Goal: Transaction & Acquisition: Download file/media

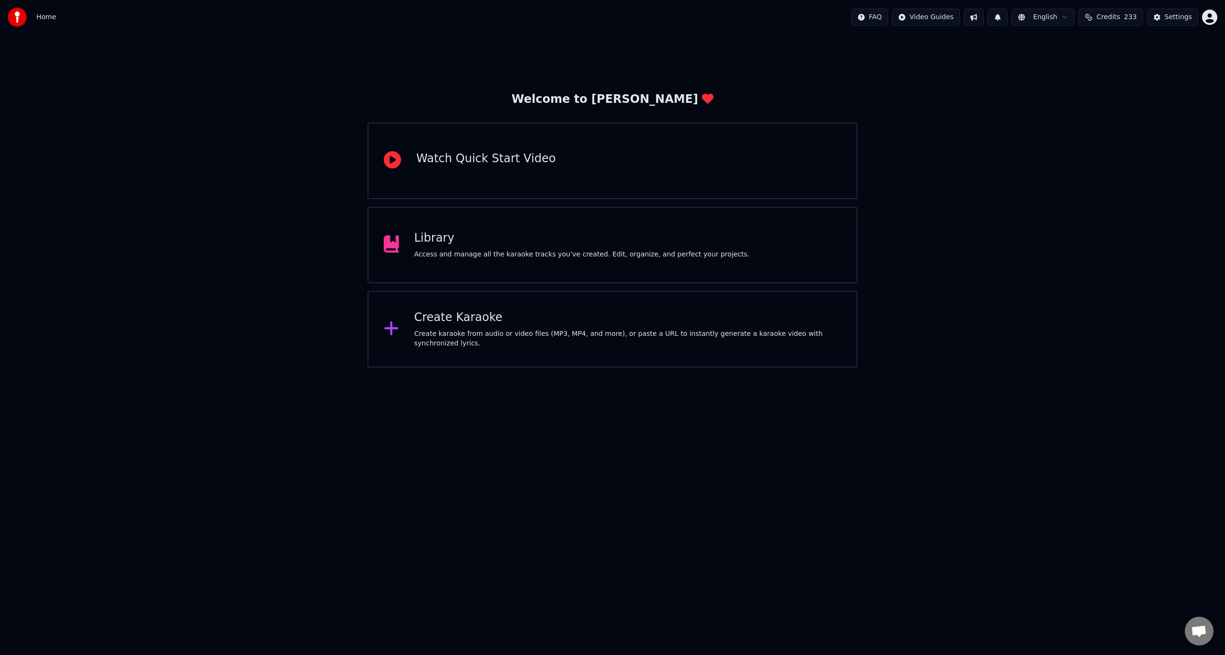
click at [537, 336] on div "Create karaoke from audio or video files (MP3, MP4, and more), or paste a URL t…" at bounding box center [627, 338] width 427 height 19
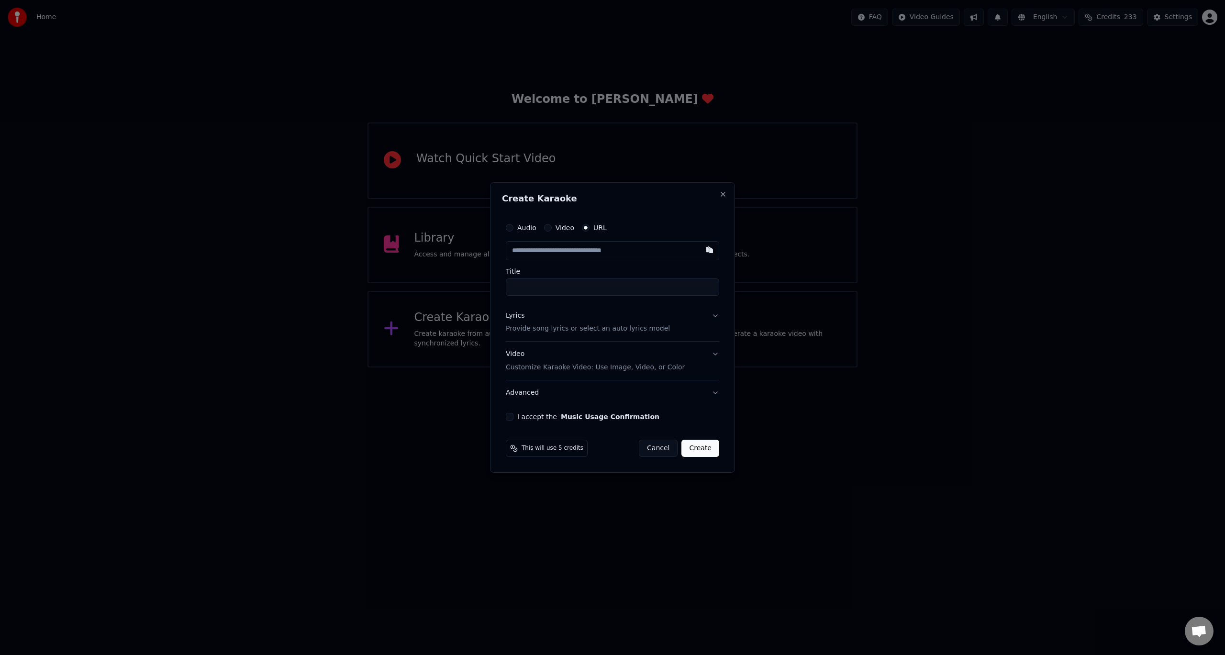
click at [573, 249] on input "text" at bounding box center [612, 250] width 213 height 19
type input "**********"
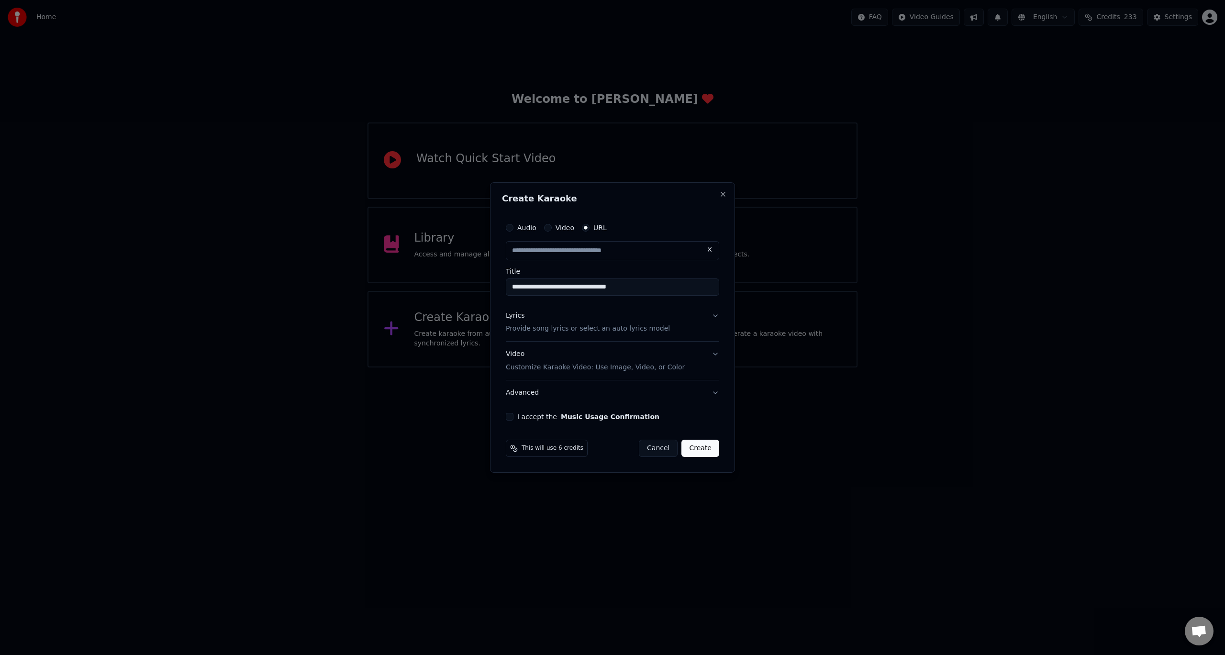
scroll to position [0, 0]
click at [615, 332] on p "Provide song lyrics or select an auto lyrics model" at bounding box center [588, 329] width 164 height 10
type input "**********"
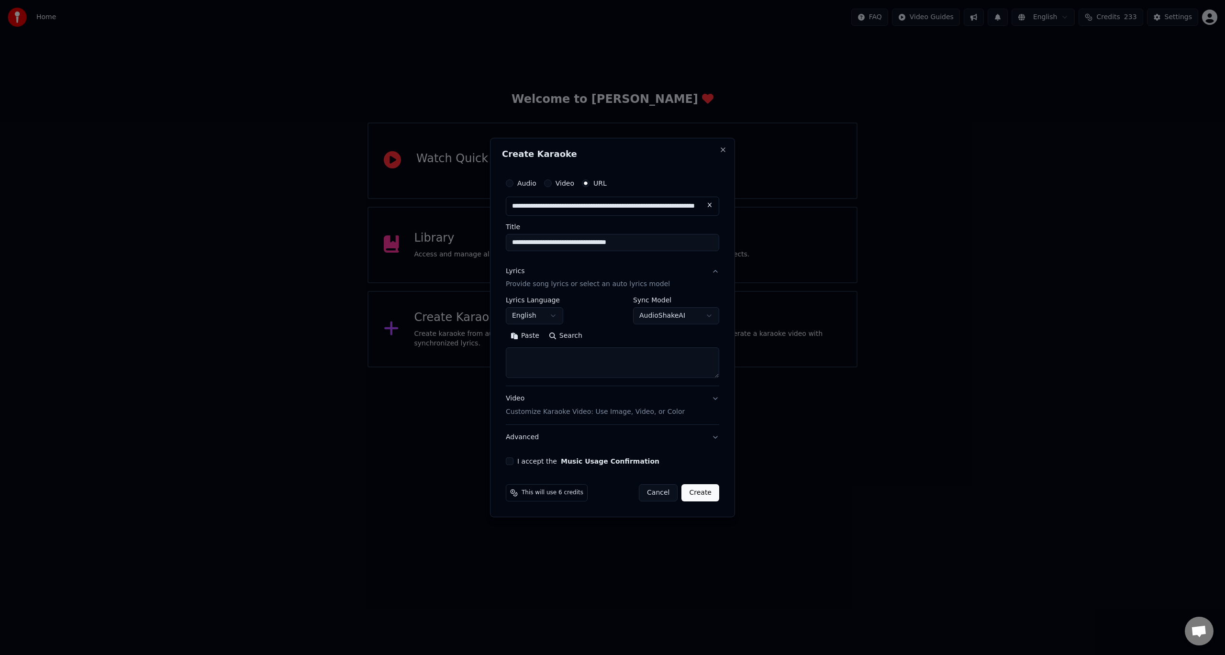
click at [558, 337] on button "Search" at bounding box center [565, 336] width 43 height 15
type textarea "**********"
click at [513, 462] on div "I accept the Music Usage Confirmation" at bounding box center [612, 461] width 213 height 8
click at [513, 462] on button "I accept the Music Usage Confirmation" at bounding box center [510, 461] width 8 height 8
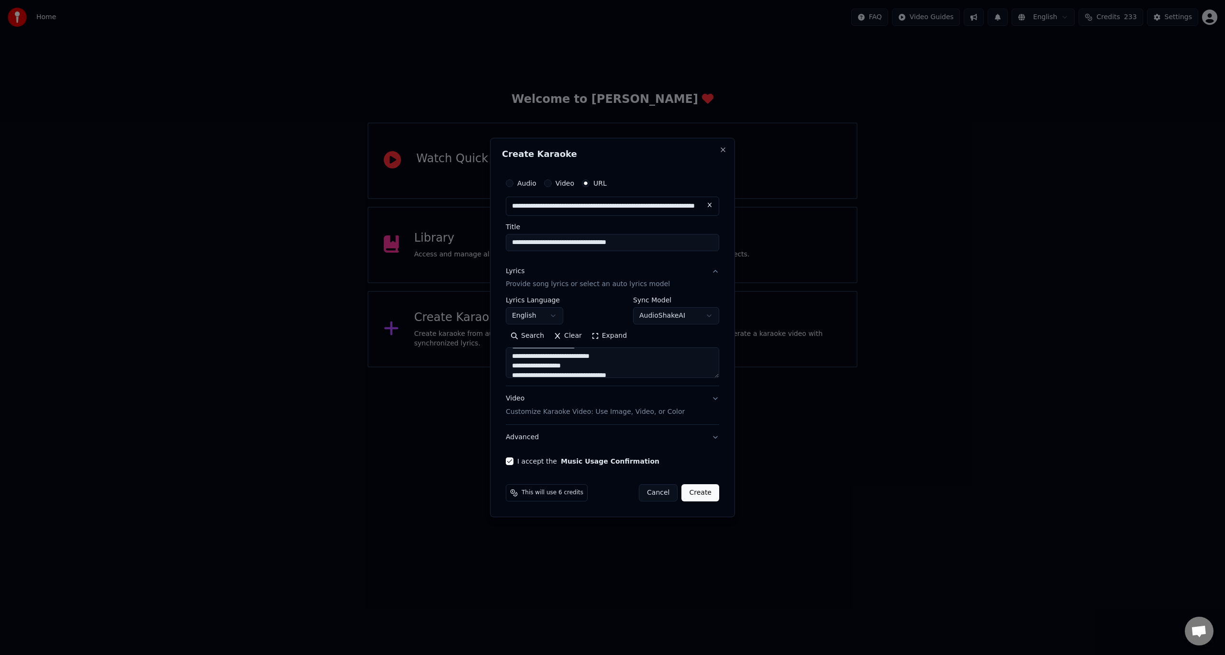
click at [719, 438] on button "Advanced" at bounding box center [612, 437] width 213 height 25
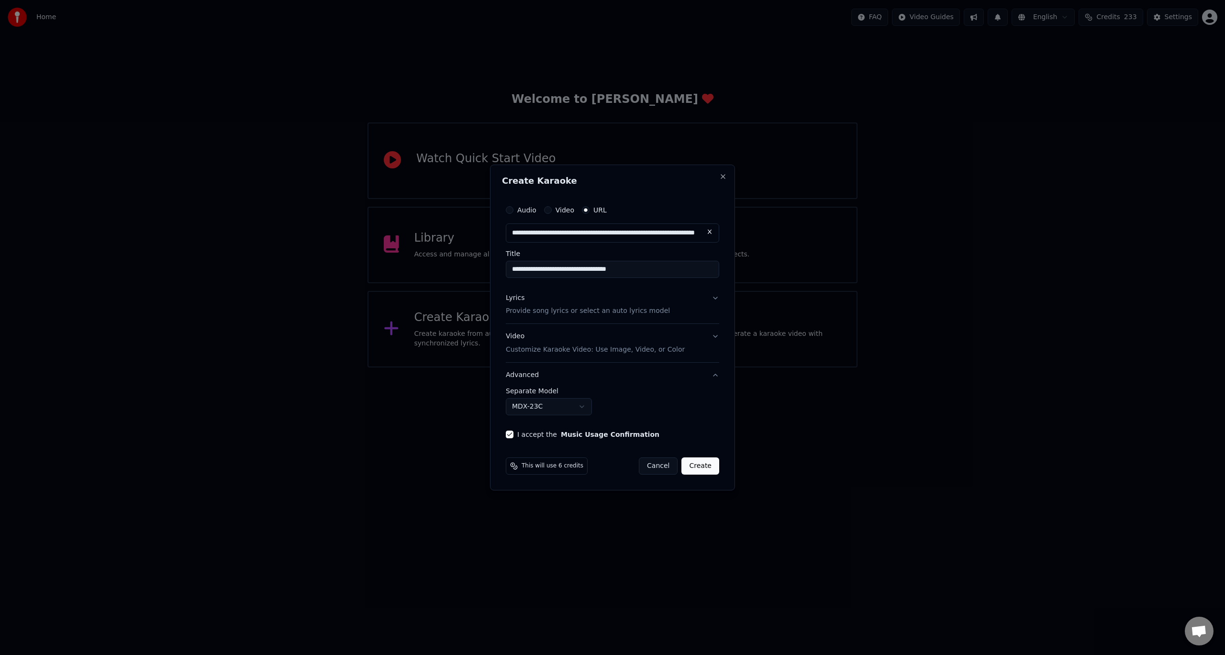
click at [717, 377] on button "Advanced" at bounding box center [612, 375] width 213 height 25
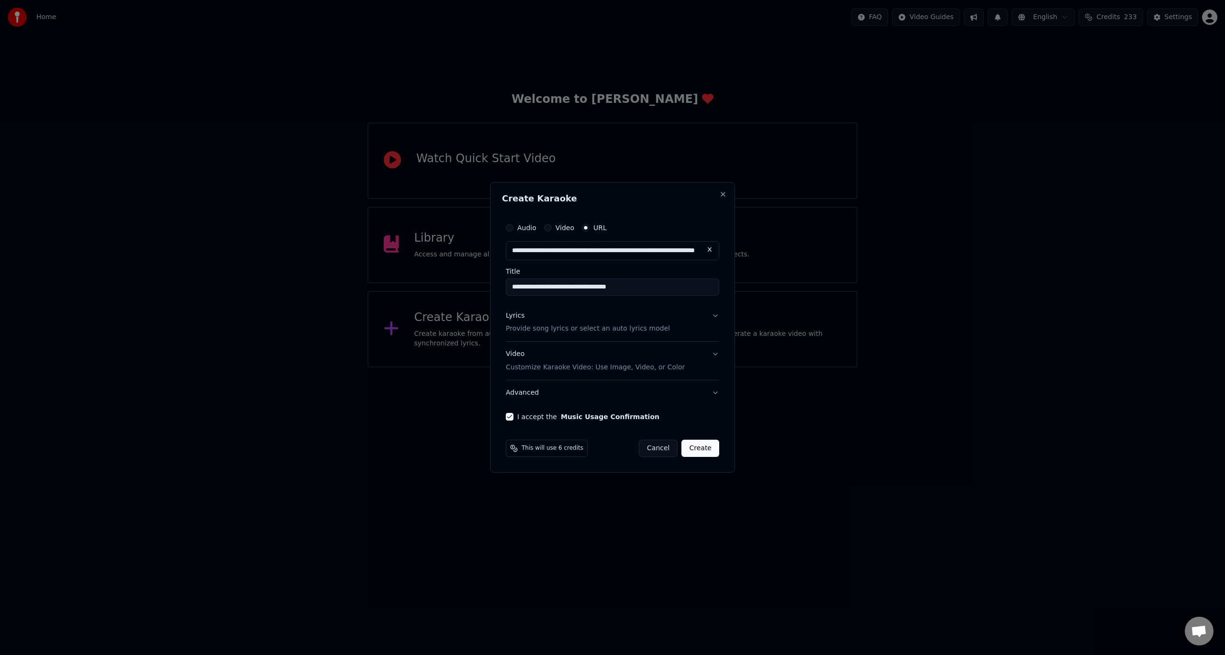
click at [714, 354] on button "Video Customize Karaoke Video: Use Image, Video, or Color" at bounding box center [612, 361] width 213 height 38
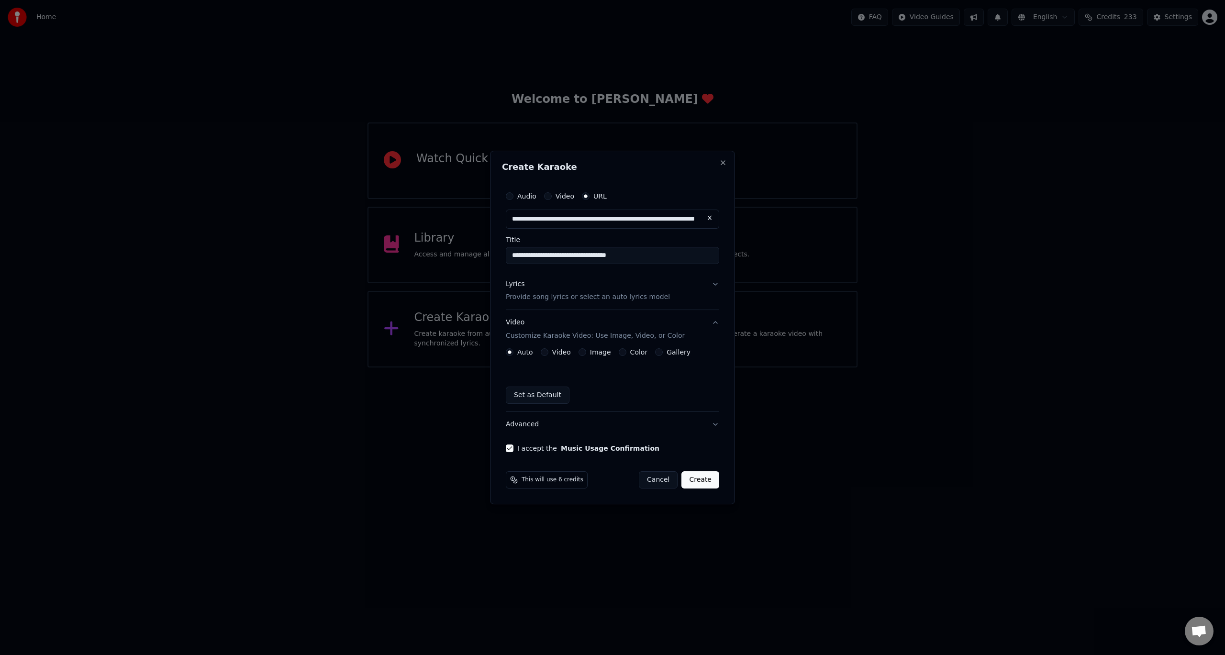
click at [716, 318] on button "Video Customize Karaoke Video: Use Image, Video, or Color" at bounding box center [612, 330] width 213 height 38
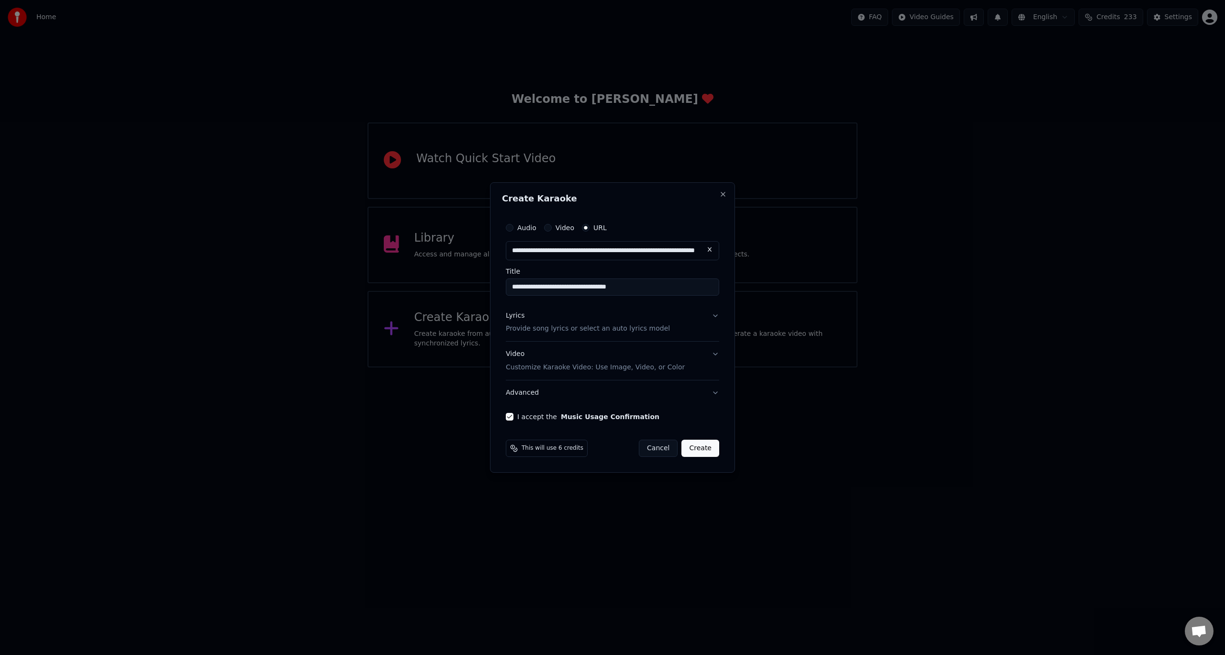
click at [700, 453] on button "Create" at bounding box center [700, 448] width 38 height 17
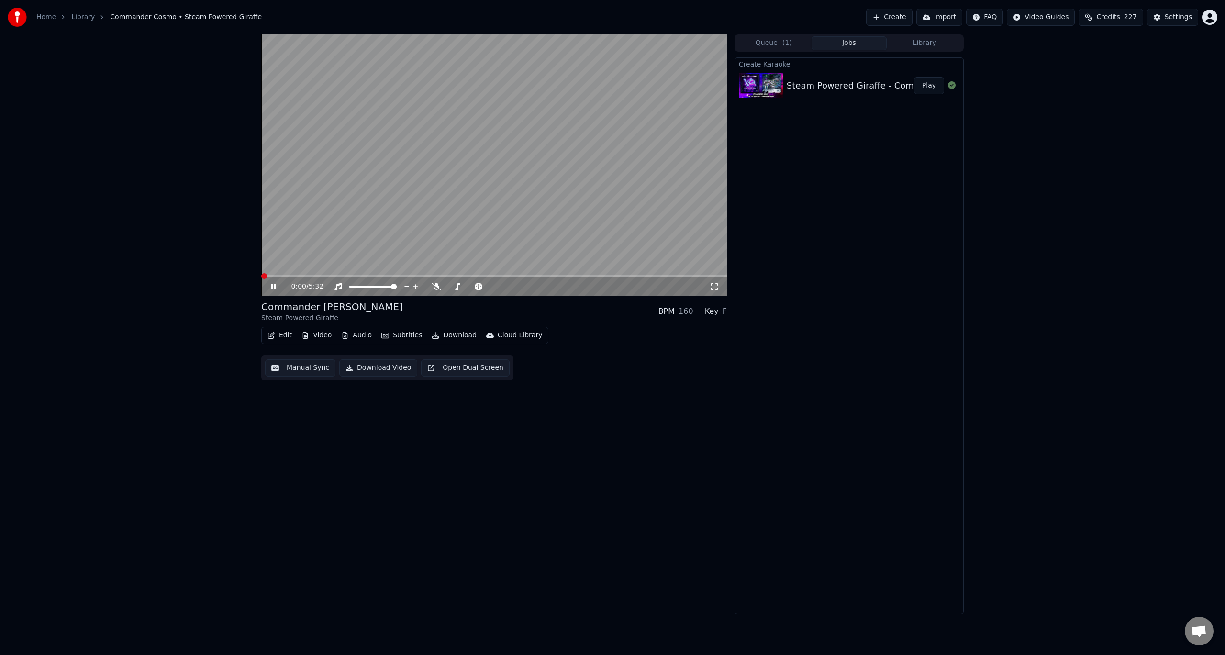
click at [261, 275] on span at bounding box center [264, 276] width 6 height 6
click at [475, 182] on video at bounding box center [494, 165] width 466 height 262
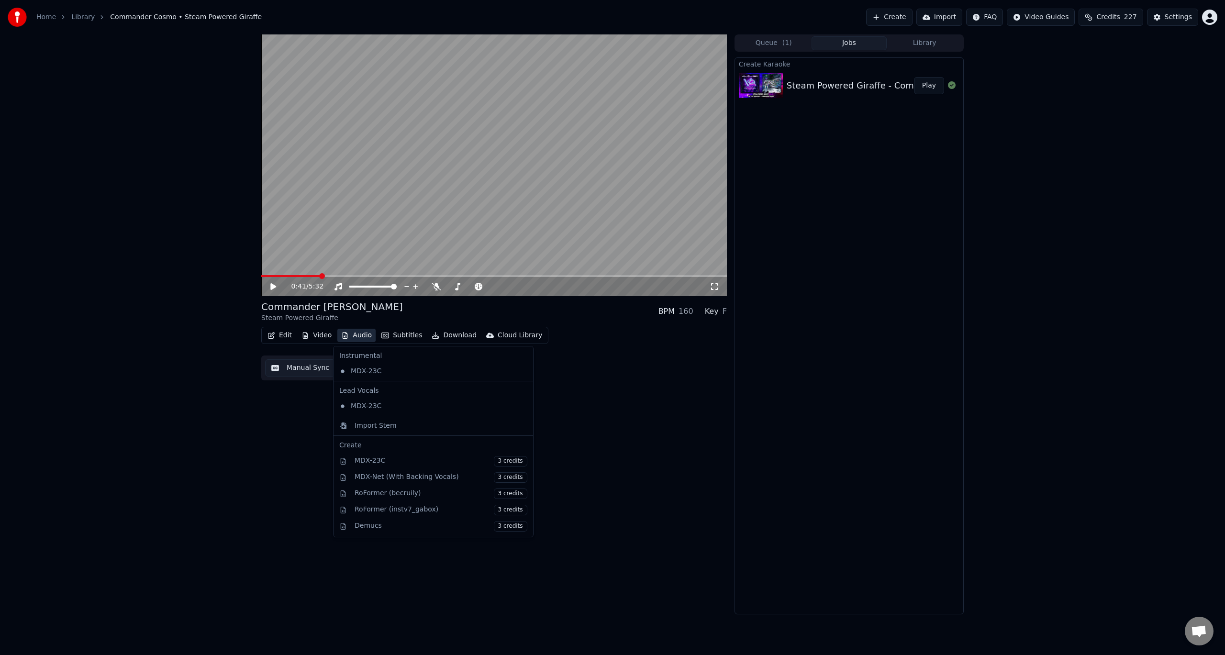
click at [364, 335] on button "Audio" at bounding box center [356, 335] width 38 height 13
click at [400, 480] on div "MDX-Net (With Backing Vocals) 3 credits" at bounding box center [441, 477] width 173 height 11
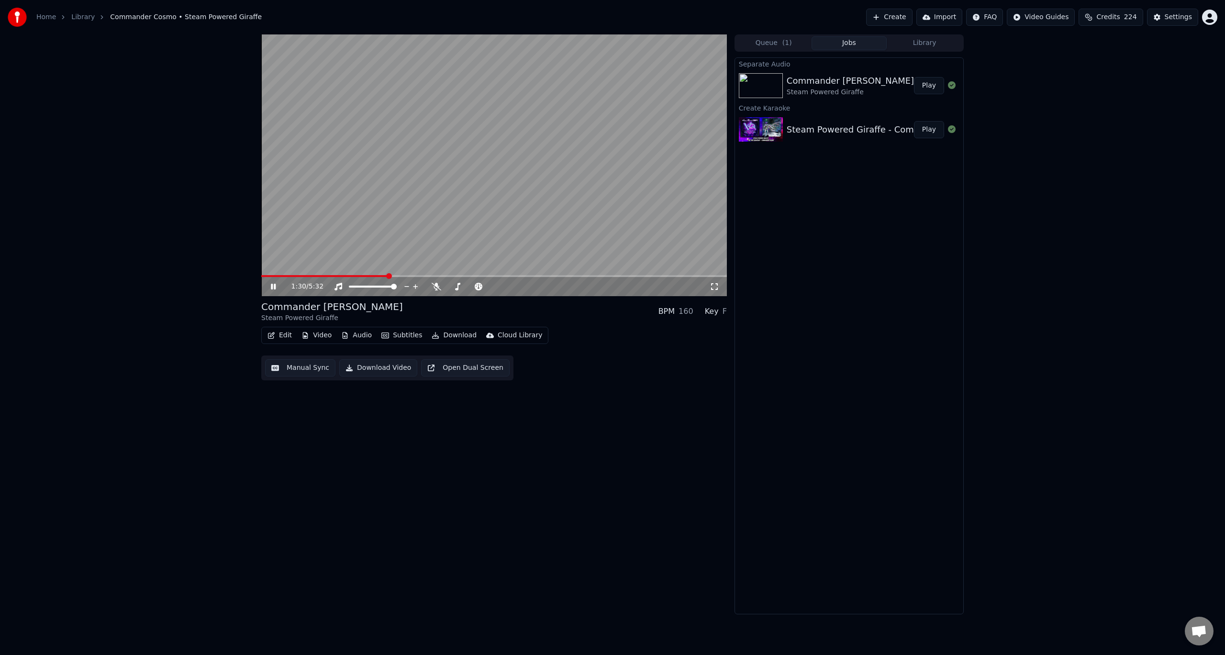
click at [271, 288] on icon at bounding box center [280, 287] width 22 height 8
click at [927, 89] on button "Play" at bounding box center [929, 85] width 30 height 17
click at [436, 288] on icon at bounding box center [437, 287] width 10 height 8
click at [533, 197] on video at bounding box center [494, 165] width 466 height 262
click at [874, 136] on div "Steam Powered Giraffe - Commander Cosmo Play" at bounding box center [849, 129] width 228 height 33
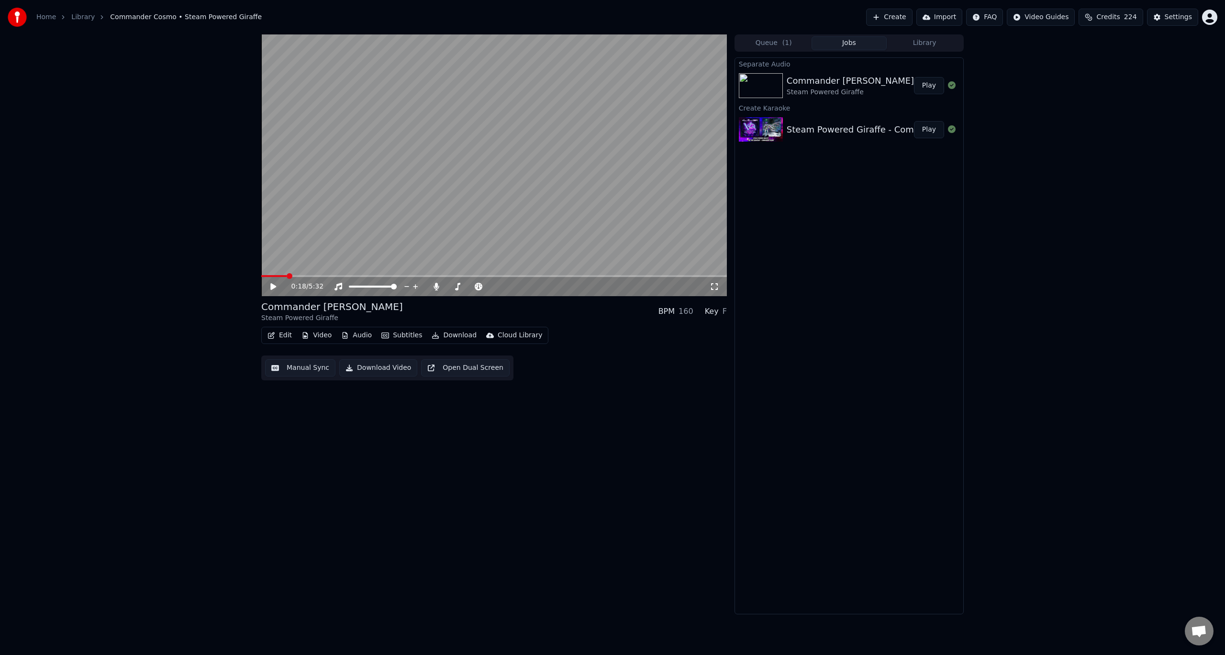
click at [926, 131] on button "Play" at bounding box center [929, 129] width 30 height 17
click at [441, 205] on video at bounding box center [494, 165] width 466 height 262
click at [355, 336] on button "Audio" at bounding box center [356, 335] width 38 height 13
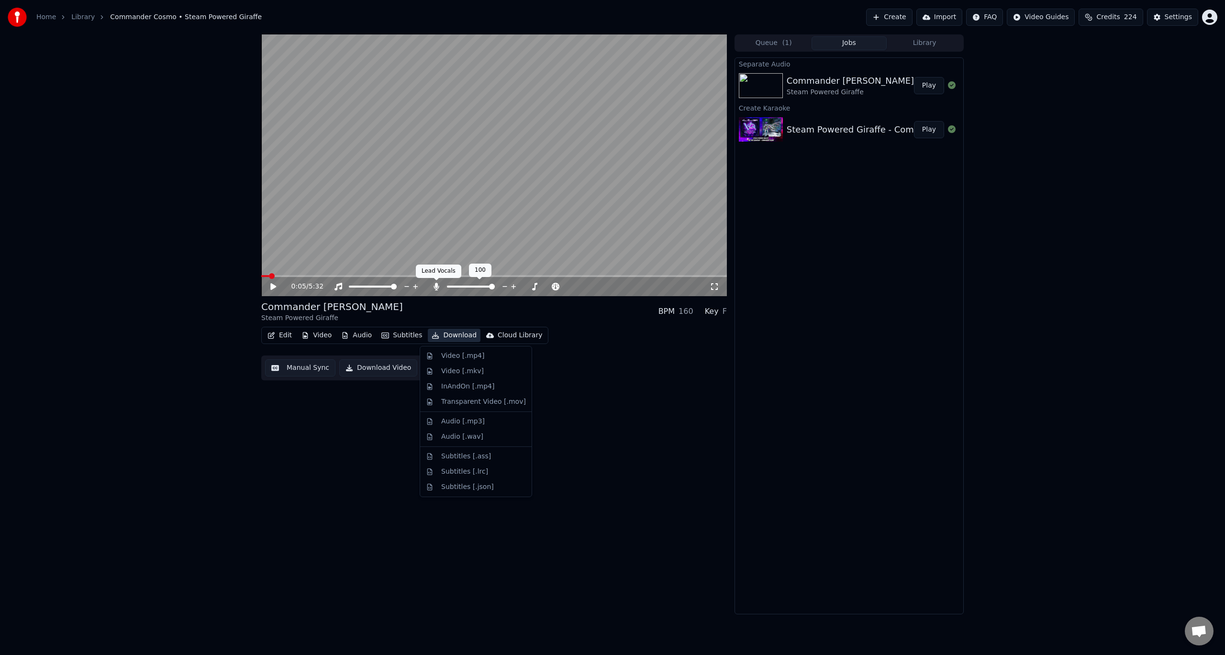
click at [436, 290] on icon at bounding box center [436, 287] width 5 height 8
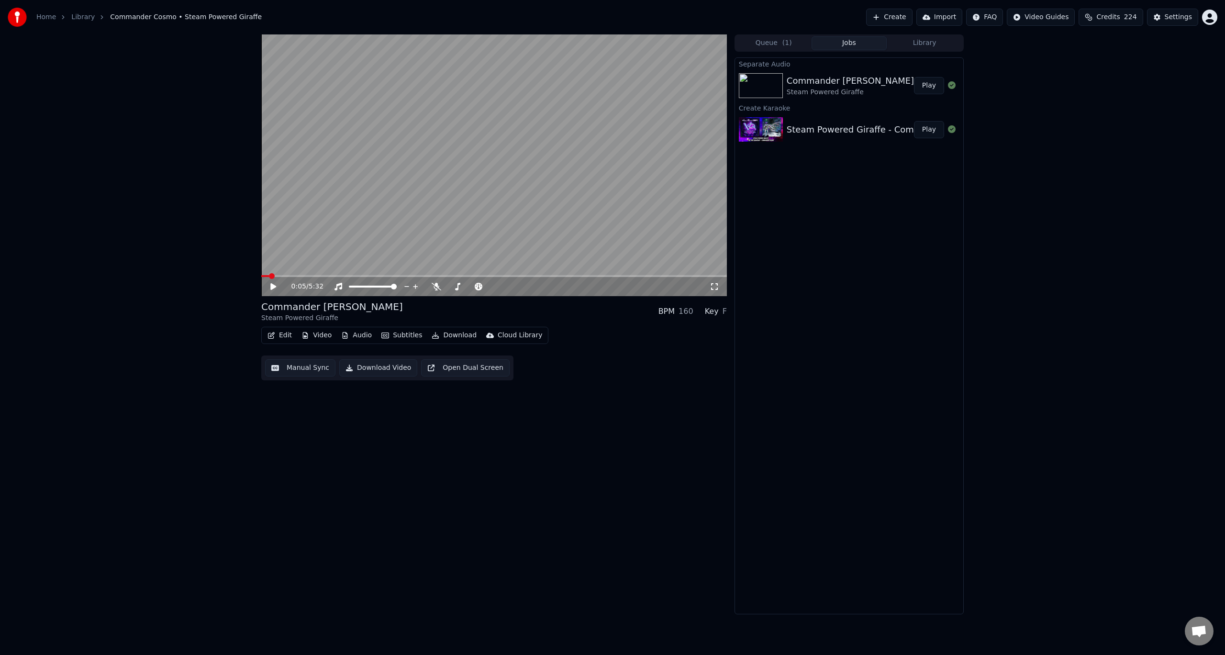
click at [272, 285] on icon at bounding box center [273, 286] width 6 height 7
click at [274, 284] on icon at bounding box center [280, 287] width 22 height 8
click at [263, 277] on span at bounding box center [266, 276] width 6 height 6
click at [359, 339] on button "Audio" at bounding box center [356, 335] width 38 height 13
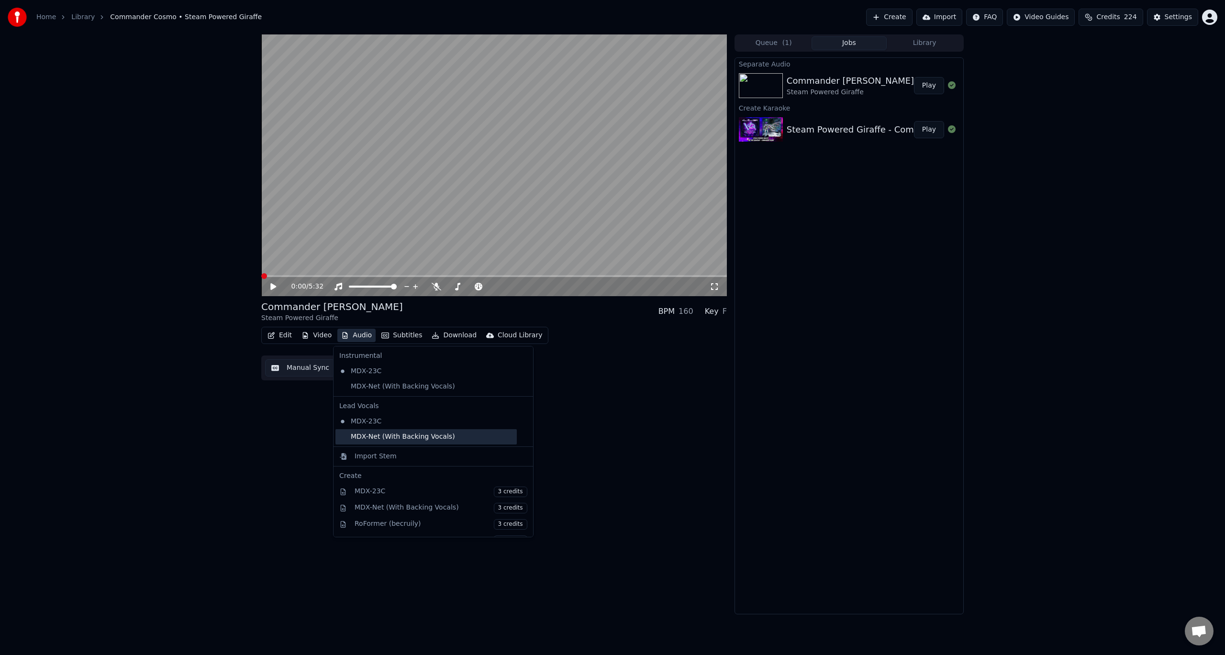
click at [400, 437] on div "MDX-Net (With Backing Vocals)" at bounding box center [425, 436] width 181 height 15
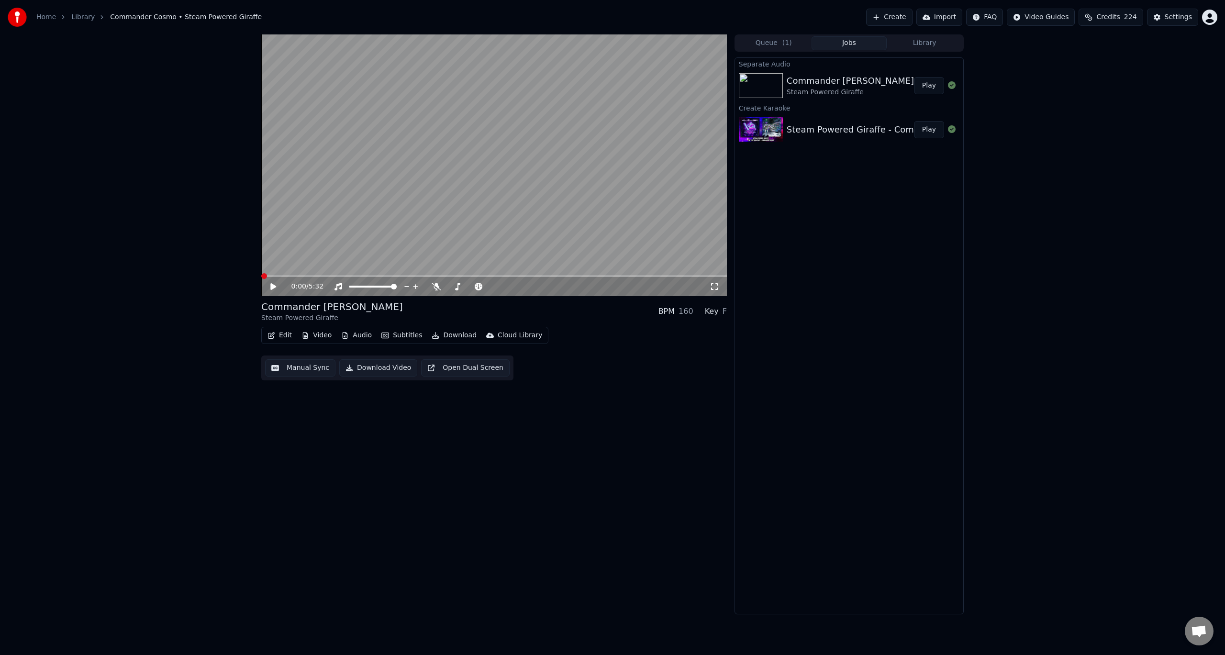
click at [275, 287] on icon at bounding box center [273, 286] width 6 height 7
click at [304, 276] on span at bounding box center [494, 276] width 466 height 2
click at [369, 197] on video at bounding box center [494, 165] width 466 height 262
click at [363, 337] on button "Audio" at bounding box center [356, 335] width 38 height 13
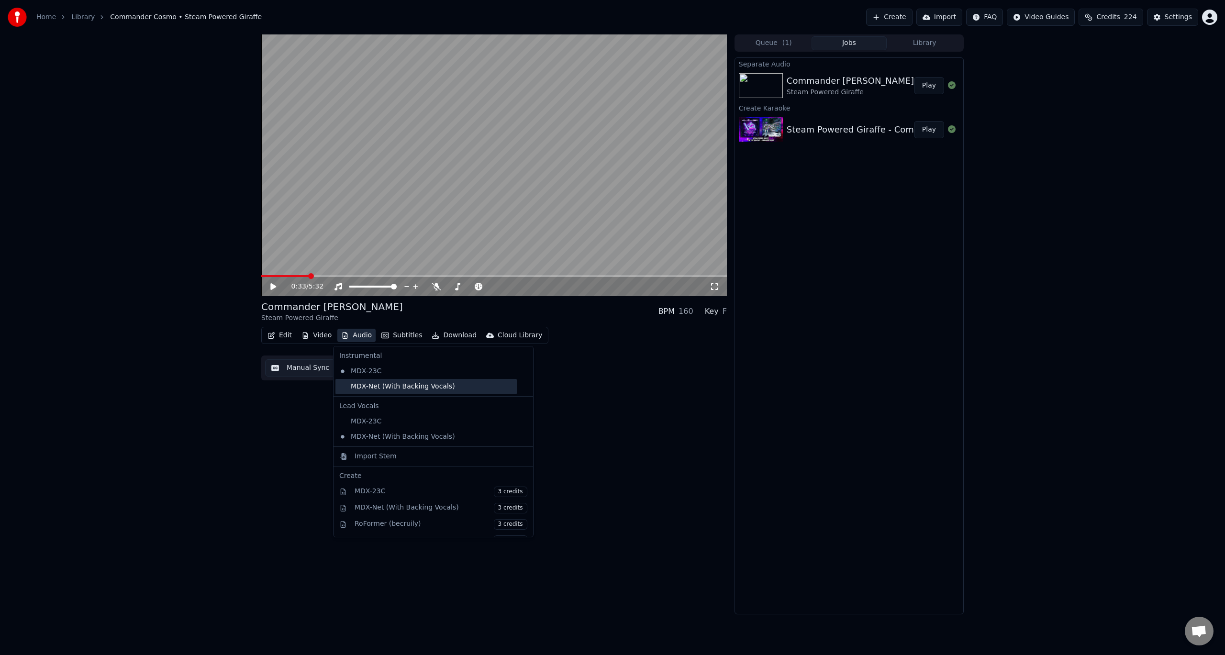
click at [379, 384] on div "MDX-Net (With Backing Vocals)" at bounding box center [425, 386] width 181 height 15
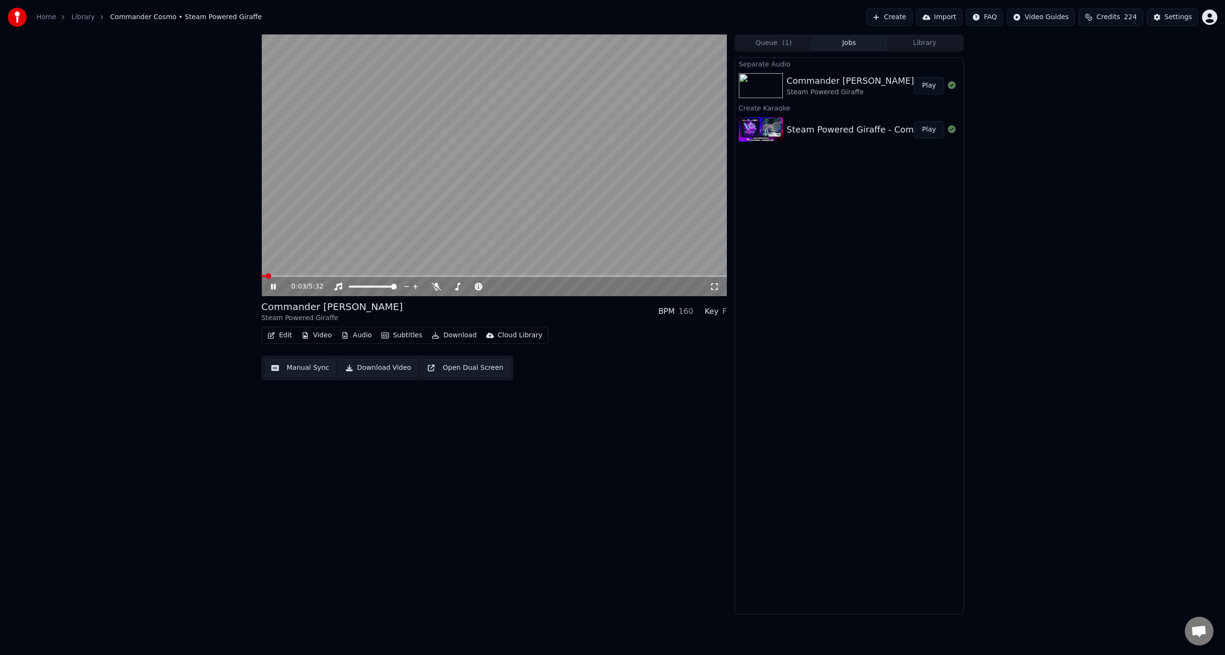
click at [265, 276] on span at bounding box center [263, 276] width 4 height 2
click at [360, 336] on button "Audio" at bounding box center [356, 335] width 38 height 13
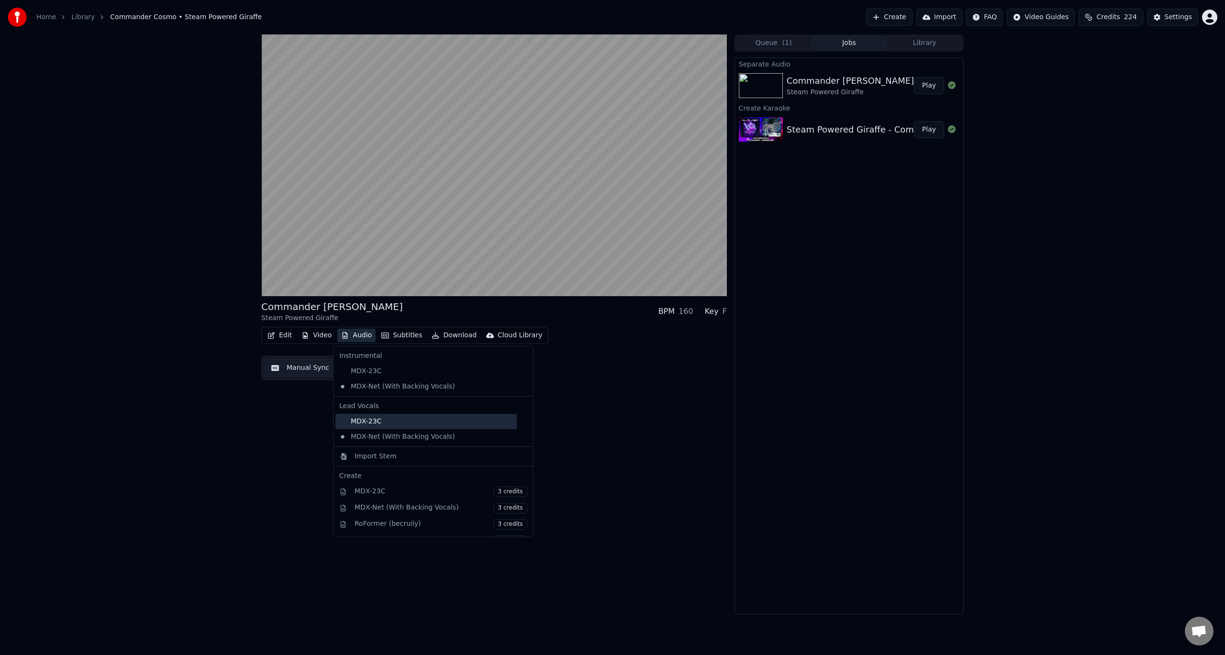
click at [381, 421] on div "MDX-23C" at bounding box center [425, 421] width 181 height 15
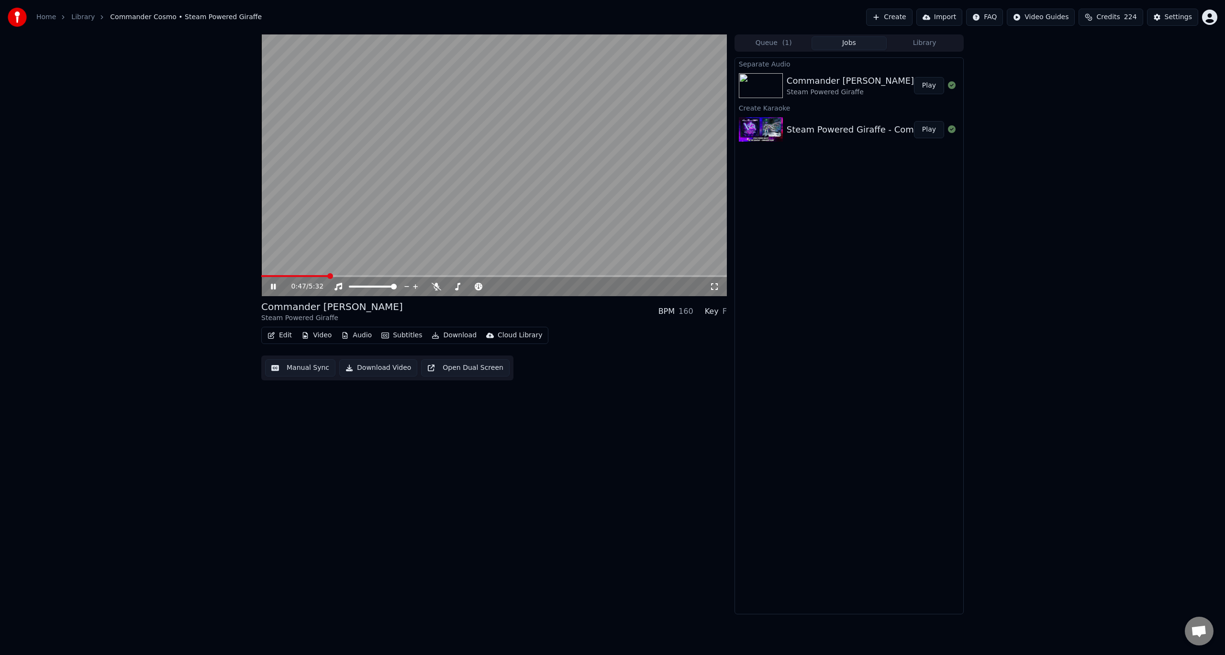
click at [298, 277] on span at bounding box center [294, 276] width 67 height 2
click at [286, 275] on div "0:28 / 5:32" at bounding box center [494, 165] width 466 height 262
click at [286, 275] on span at bounding box center [281, 276] width 40 height 2
click at [278, 279] on div "0:17 / 5:32" at bounding box center [494, 286] width 466 height 19
click at [271, 286] on icon at bounding box center [273, 286] width 6 height 7
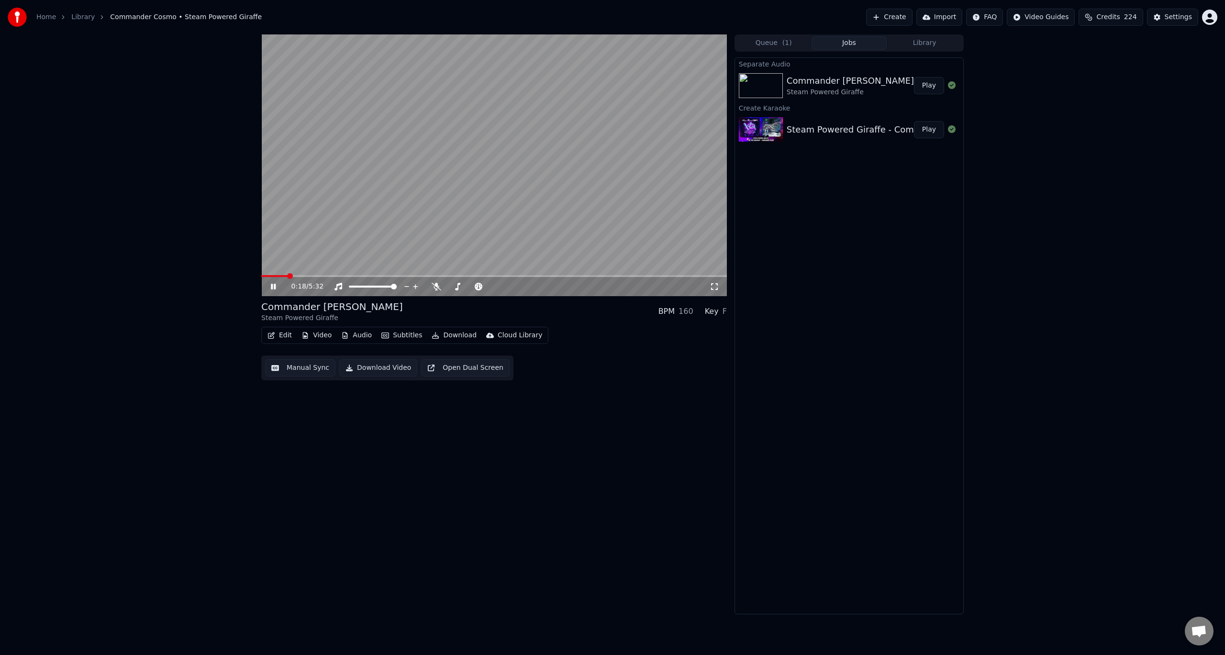
click at [388, 221] on video at bounding box center [494, 165] width 466 height 262
click at [361, 335] on button "Audio" at bounding box center [356, 335] width 38 height 13
click at [639, 409] on div "0:18 / 5:32 Commander Cosmo Steam Powered Giraffe BPM 160 Key F Edit Video Audi…" at bounding box center [494, 324] width 466 height 580
click at [287, 337] on button "Edit" at bounding box center [280, 335] width 32 height 13
click at [1048, 233] on div "0:18 / 5:32 Commander Cosmo Steam Powered Giraffe BPM 160 Key F Edit Video Audi…" at bounding box center [612, 324] width 1225 height 580
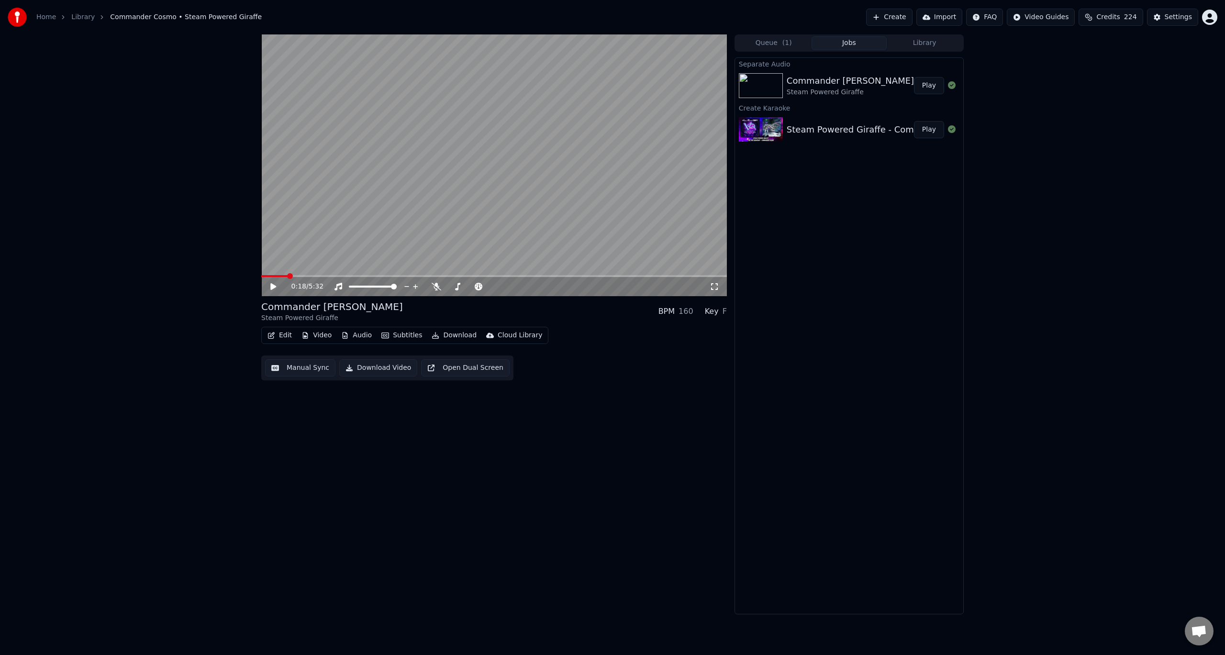
click at [272, 288] on icon at bounding box center [273, 286] width 6 height 7
click at [332, 276] on span at bounding box center [494, 276] width 466 height 2
click at [436, 288] on icon at bounding box center [437, 287] width 10 height 8
click at [439, 287] on icon at bounding box center [436, 287] width 5 height 8
click at [437, 202] on video at bounding box center [494, 165] width 466 height 262
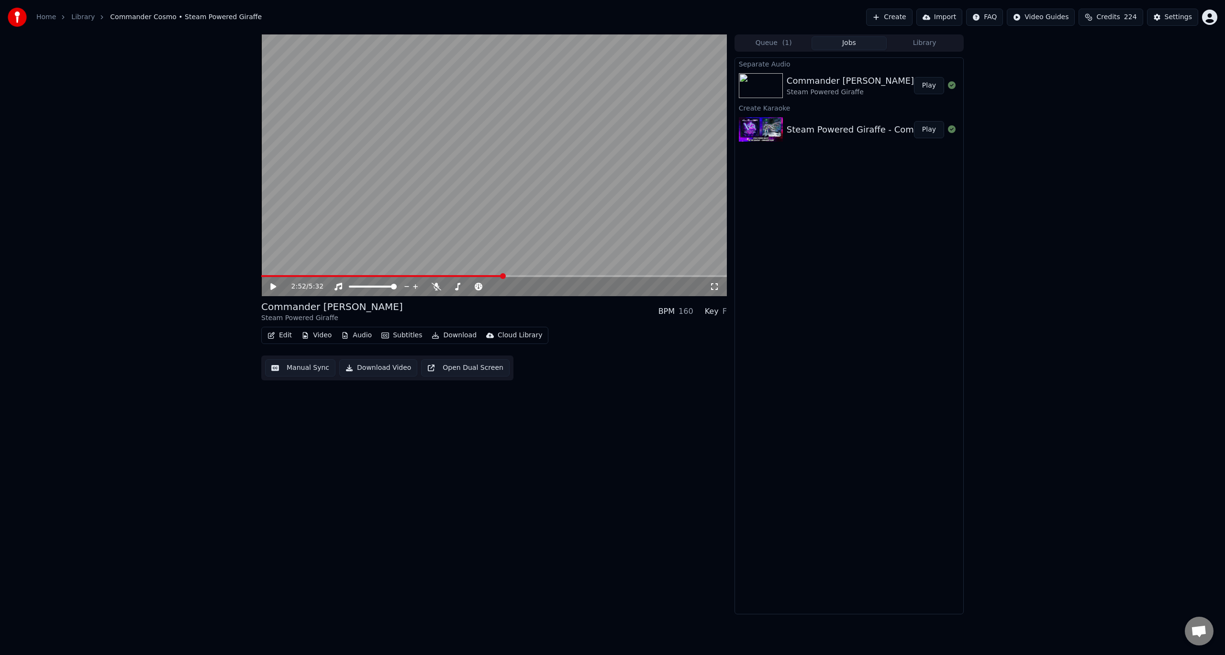
click at [364, 339] on button "Audio" at bounding box center [356, 335] width 38 height 13
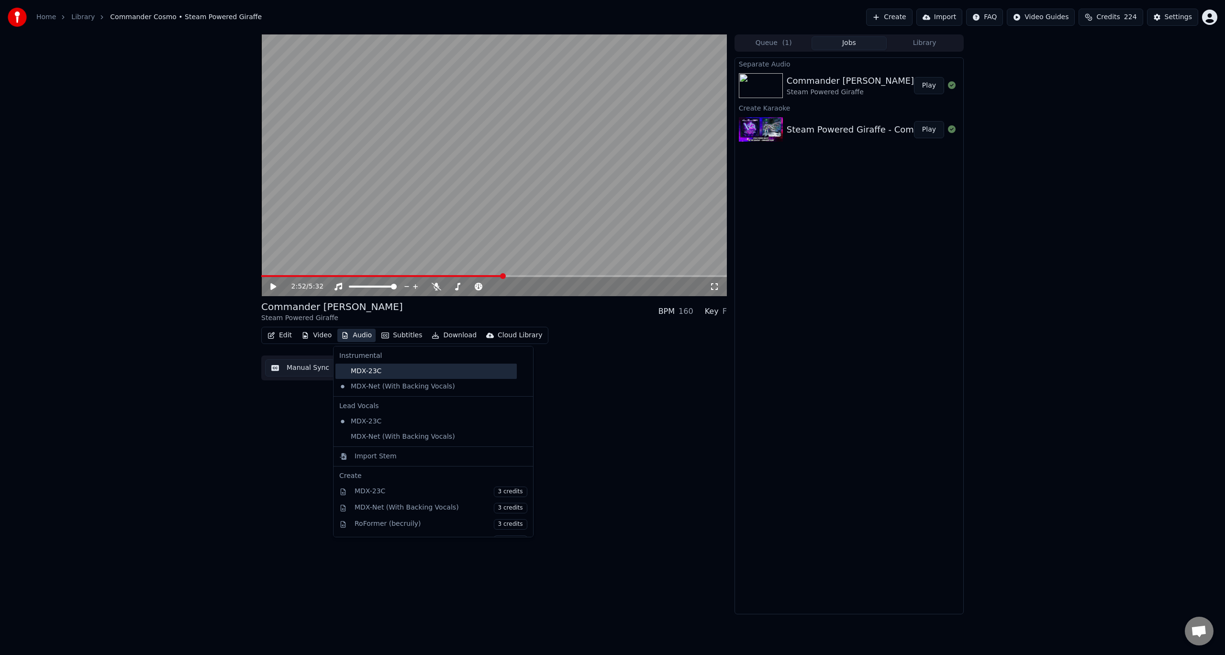
click at [376, 374] on div "MDX-23C" at bounding box center [425, 371] width 181 height 15
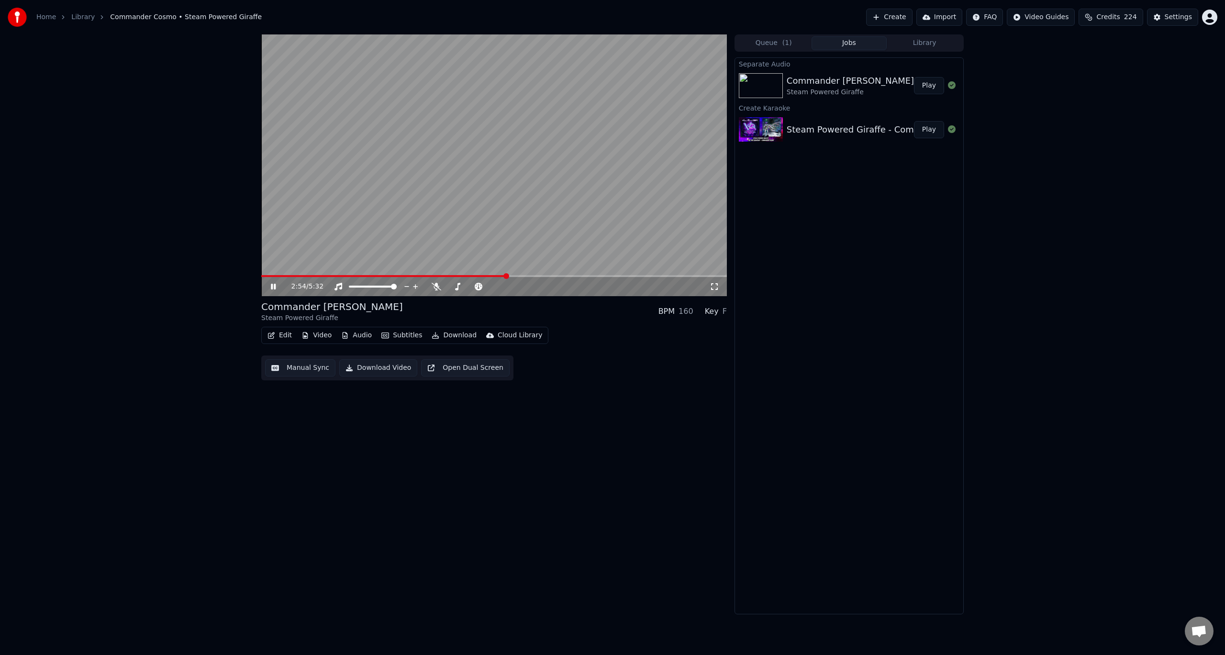
click at [461, 202] on video at bounding box center [494, 165] width 466 height 262
click at [451, 334] on button "Download" at bounding box center [454, 335] width 53 height 13
click at [462, 353] on div "Video [.mp4]" at bounding box center [462, 356] width 43 height 10
